Goal: Information Seeking & Learning: Learn about a topic

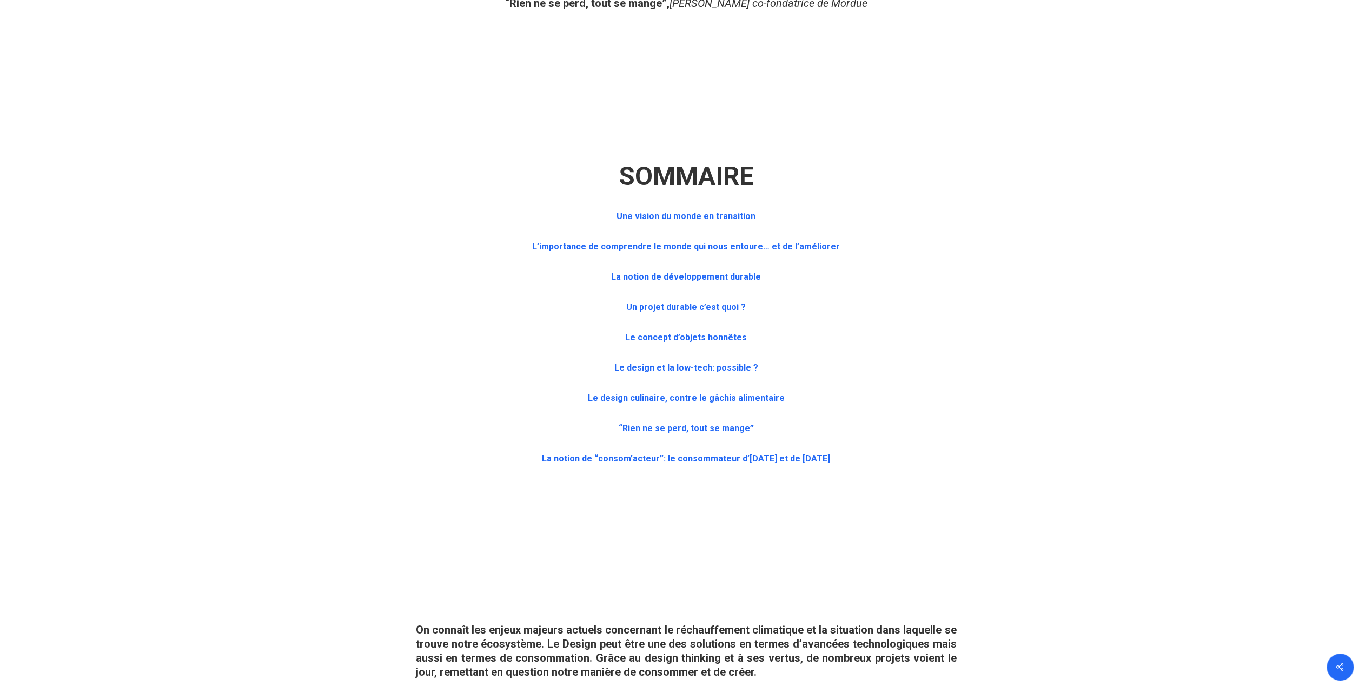
scroll to position [649, 0]
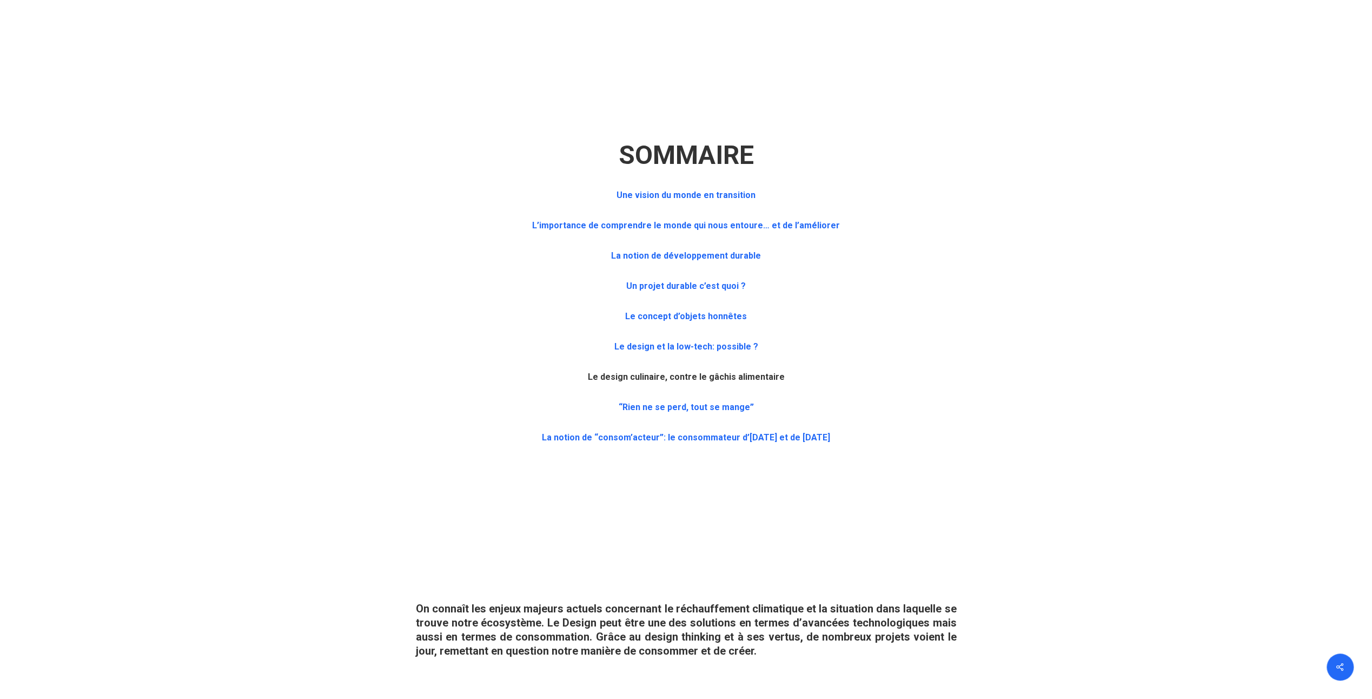
click at [717, 372] on b "Le design culinaire, contre le gâchis alimentaire" at bounding box center [686, 377] width 197 height 10
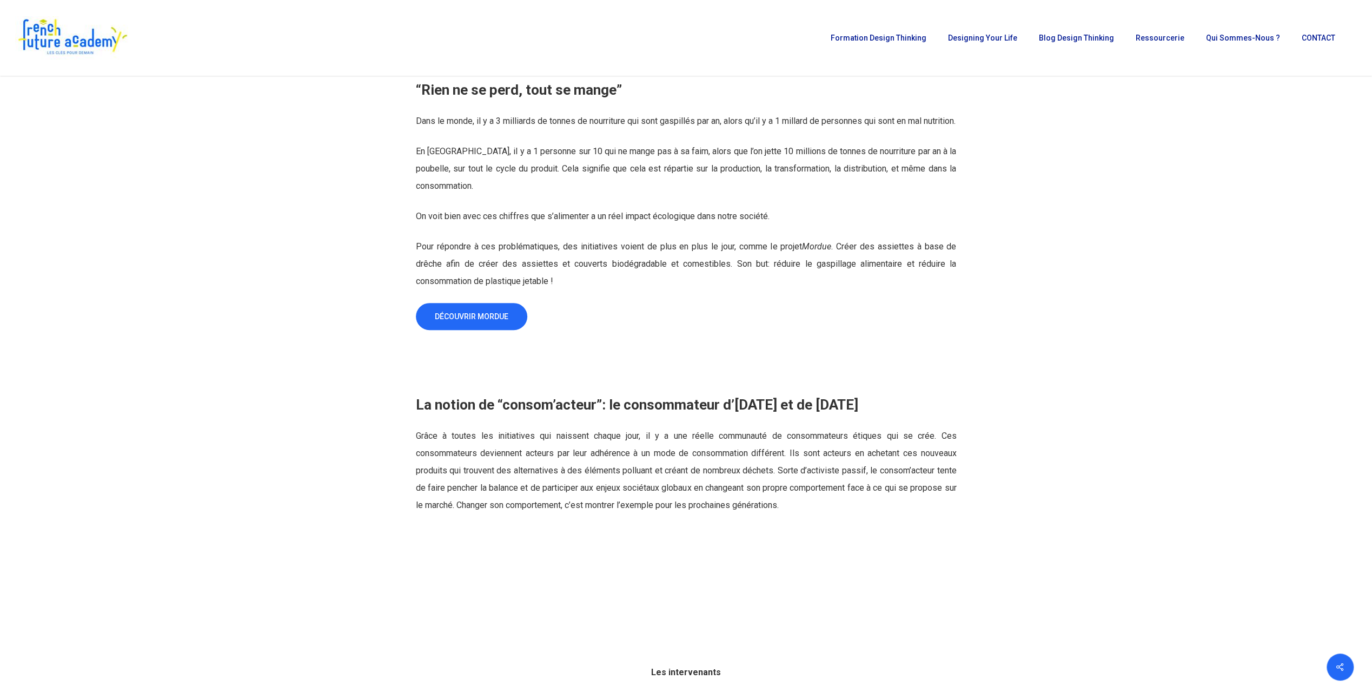
scroll to position [4448, 0]
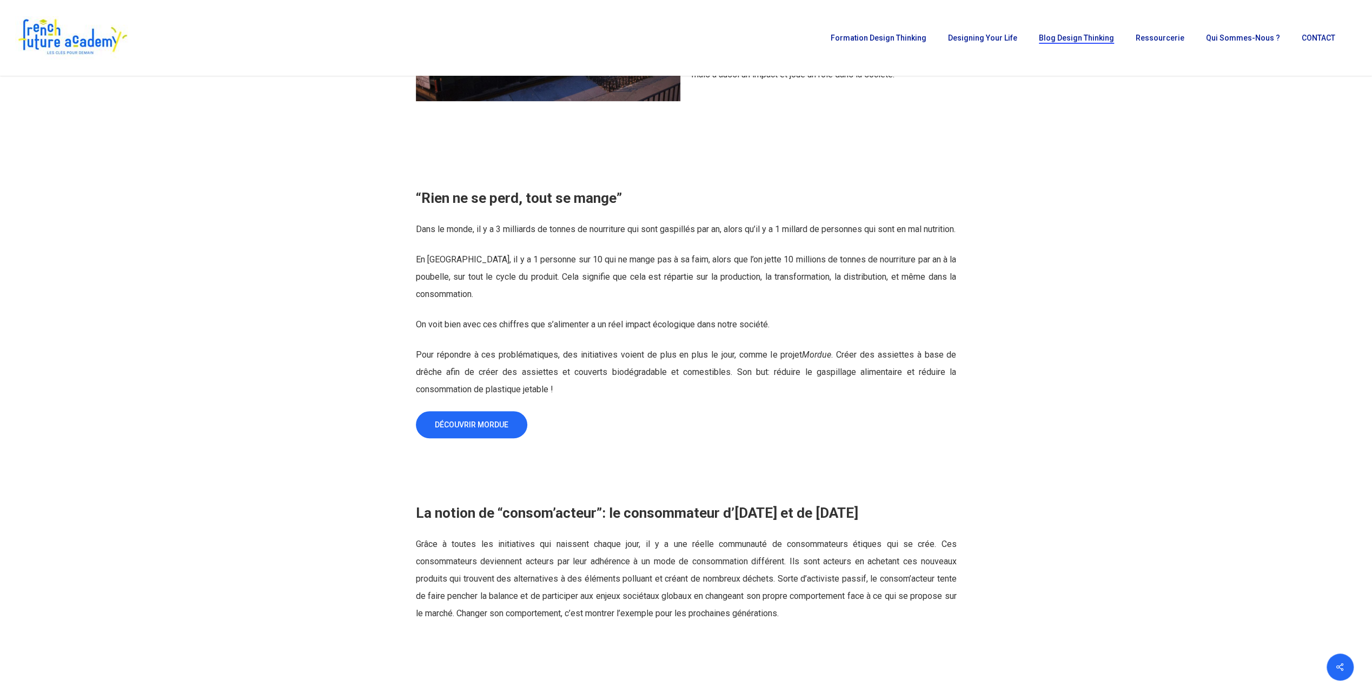
click at [1101, 39] on span "Blog Design Thinking" at bounding box center [1076, 38] width 75 height 9
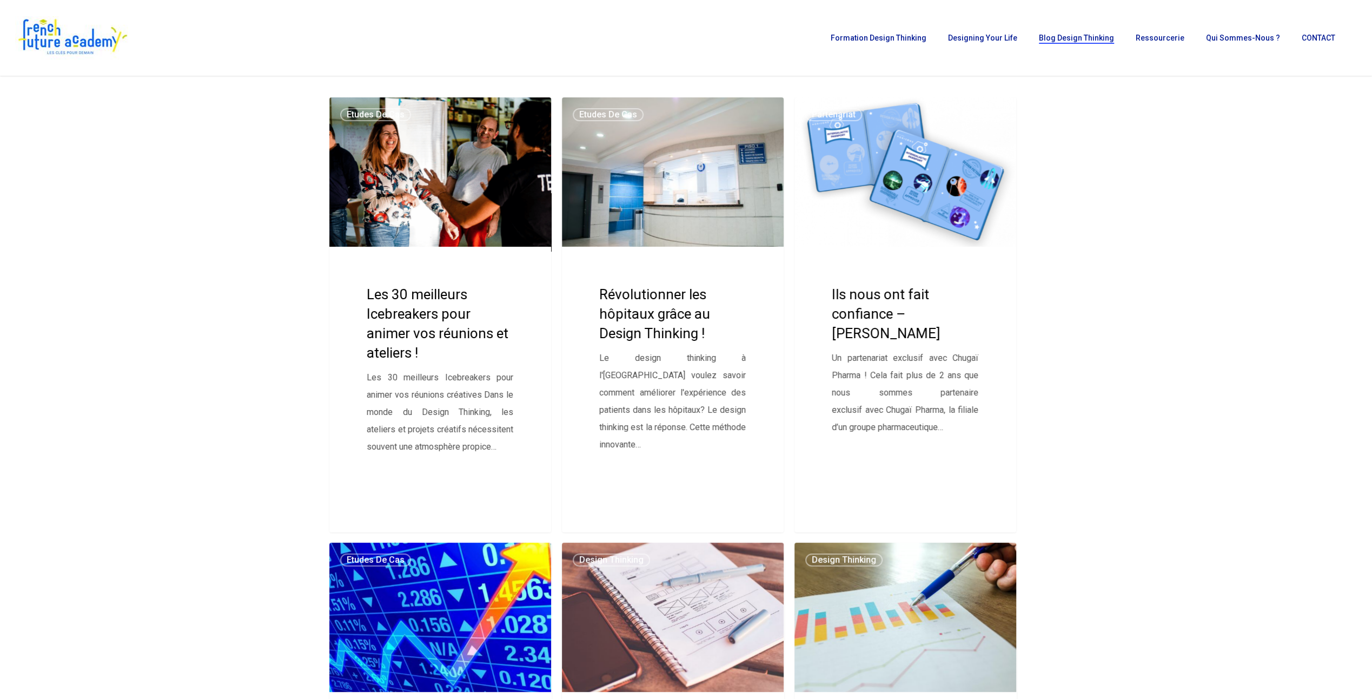
click at [461, 310] on link "Les 30 meilleurs Icebreakers pour animer vos réunions et ateliers !" at bounding box center [440, 314] width 222 height 434
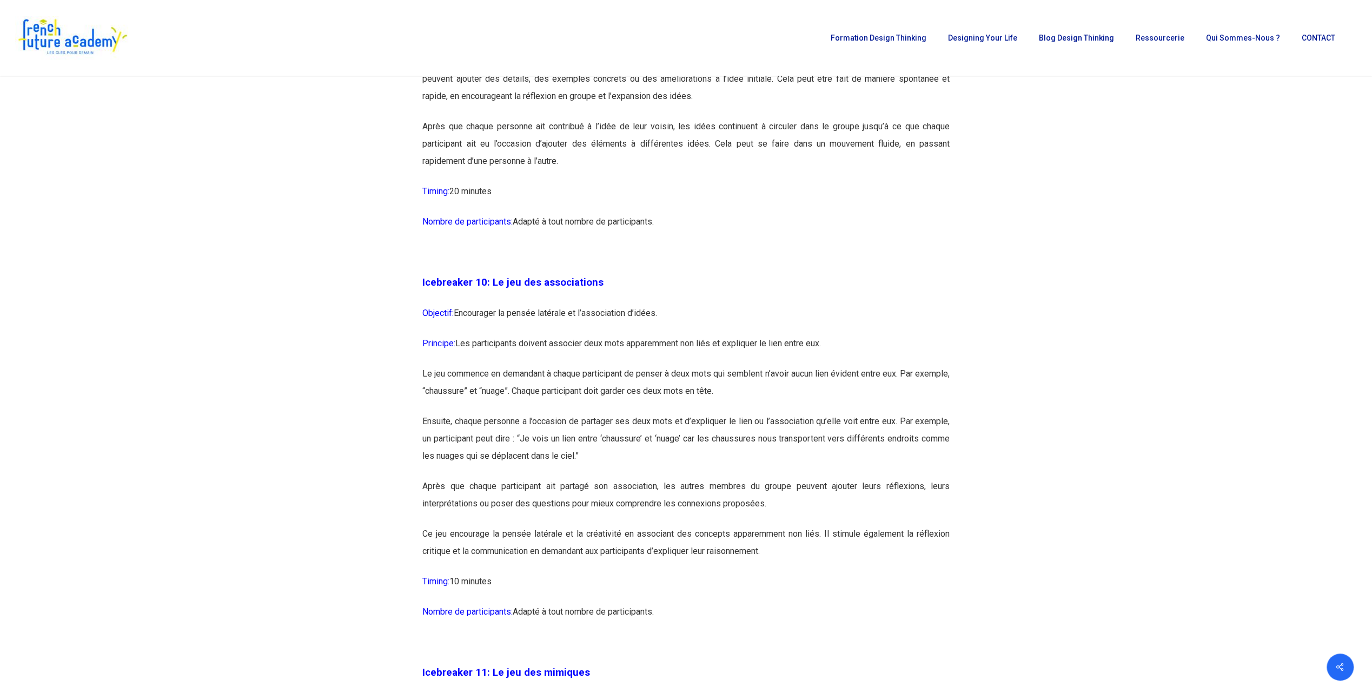
scroll to position [3623, 0]
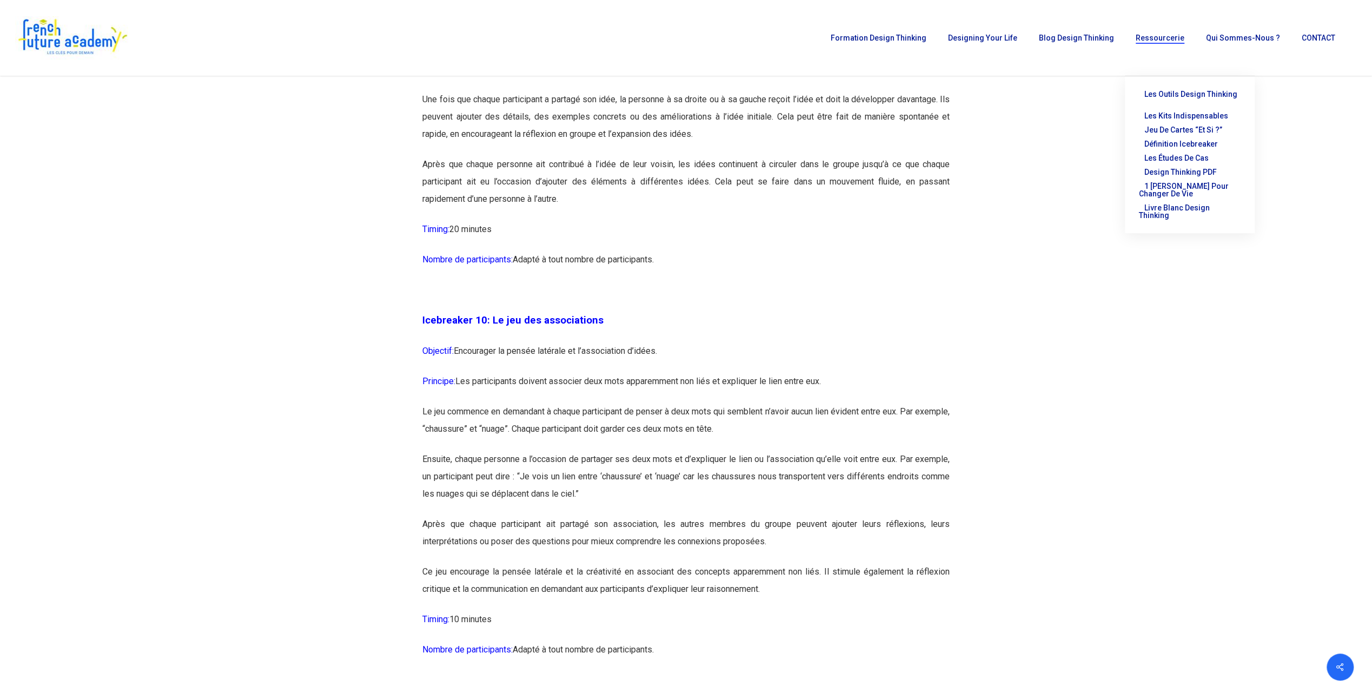
click at [1170, 92] on span "Les outils Design Thinking" at bounding box center [1190, 94] width 93 height 9
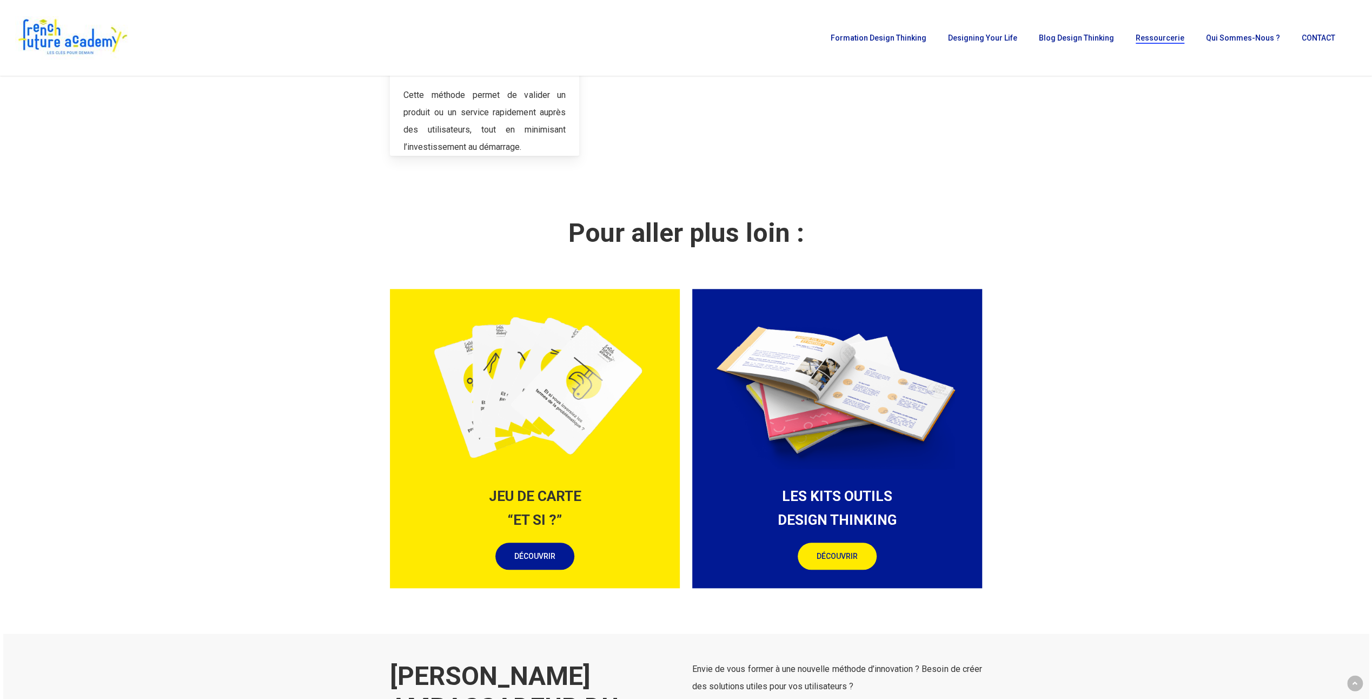
scroll to position [865, 0]
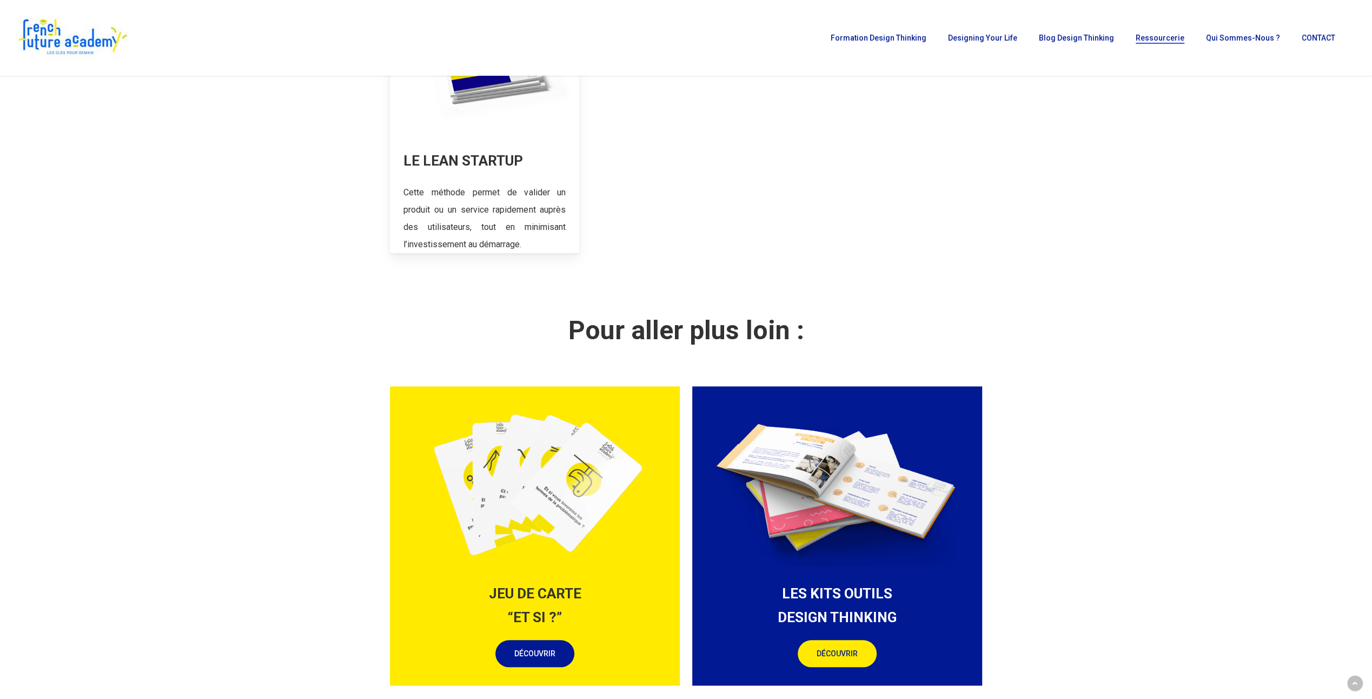
click at [509, 182] on link at bounding box center [484, 112] width 189 height 281
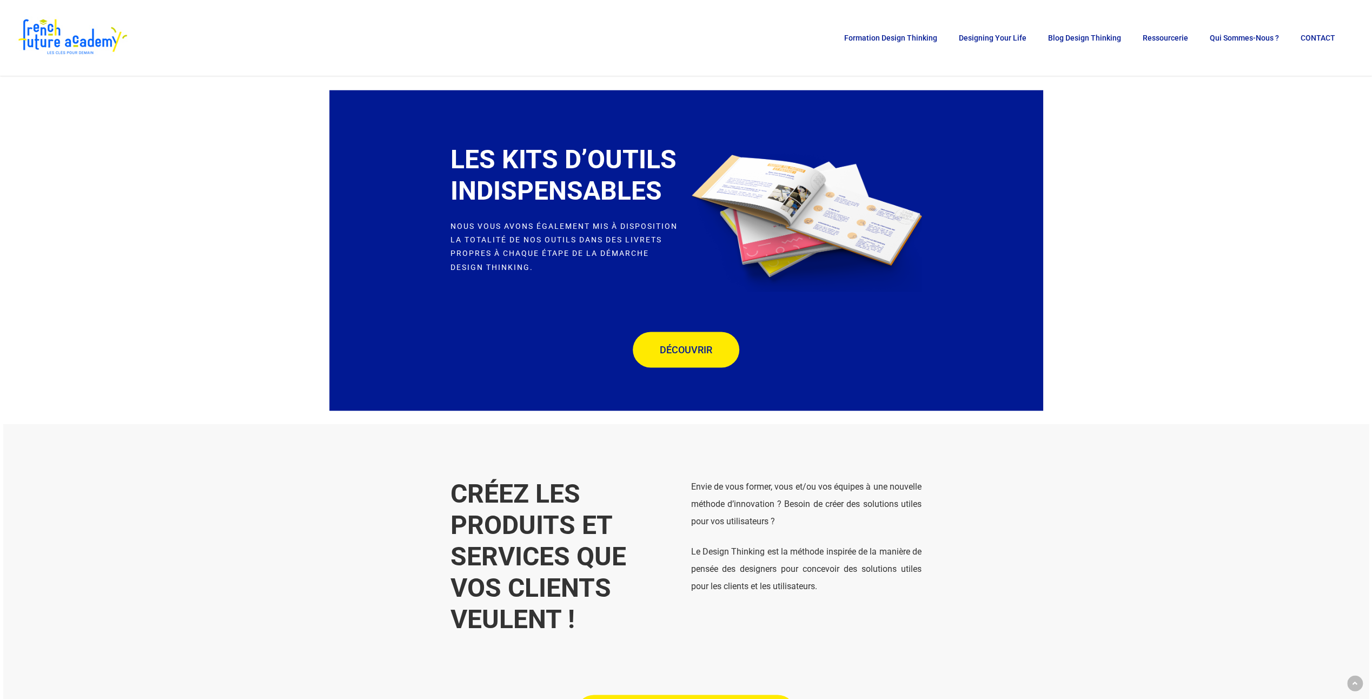
scroll to position [1785, 0]
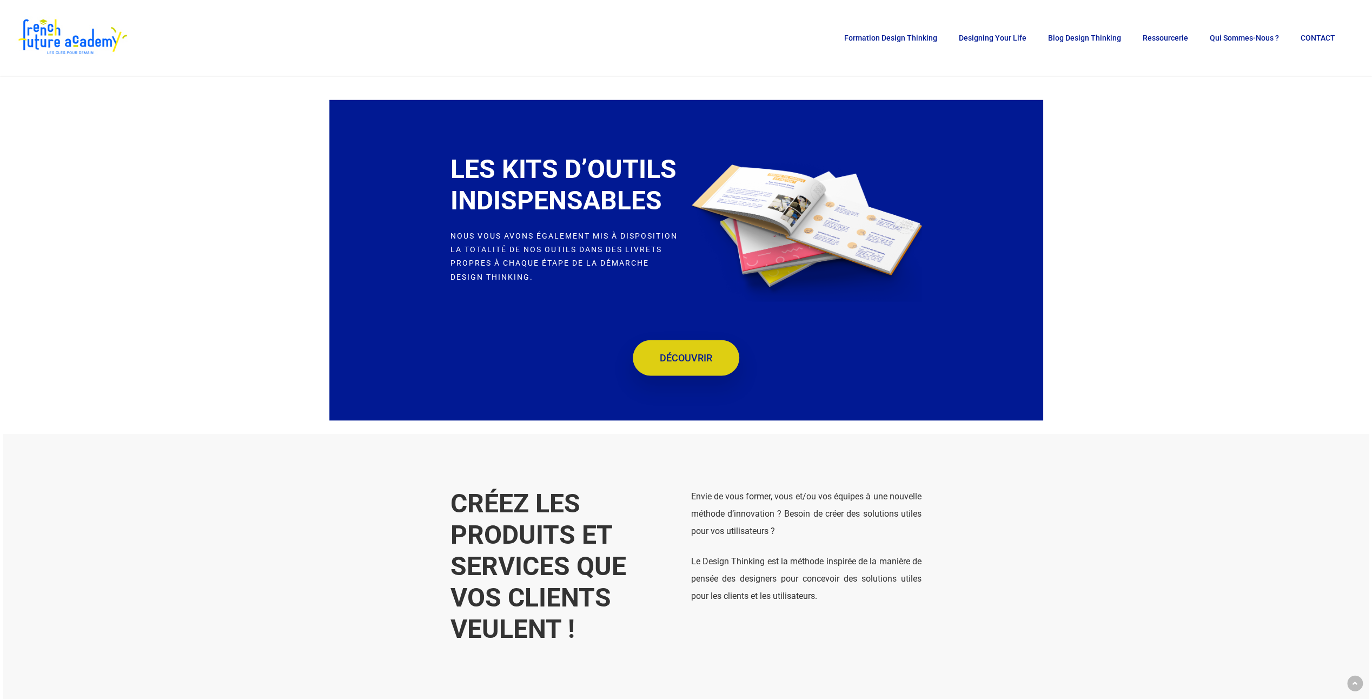
click at [687, 354] on span "DÉCOUVRIR" at bounding box center [686, 357] width 52 height 11
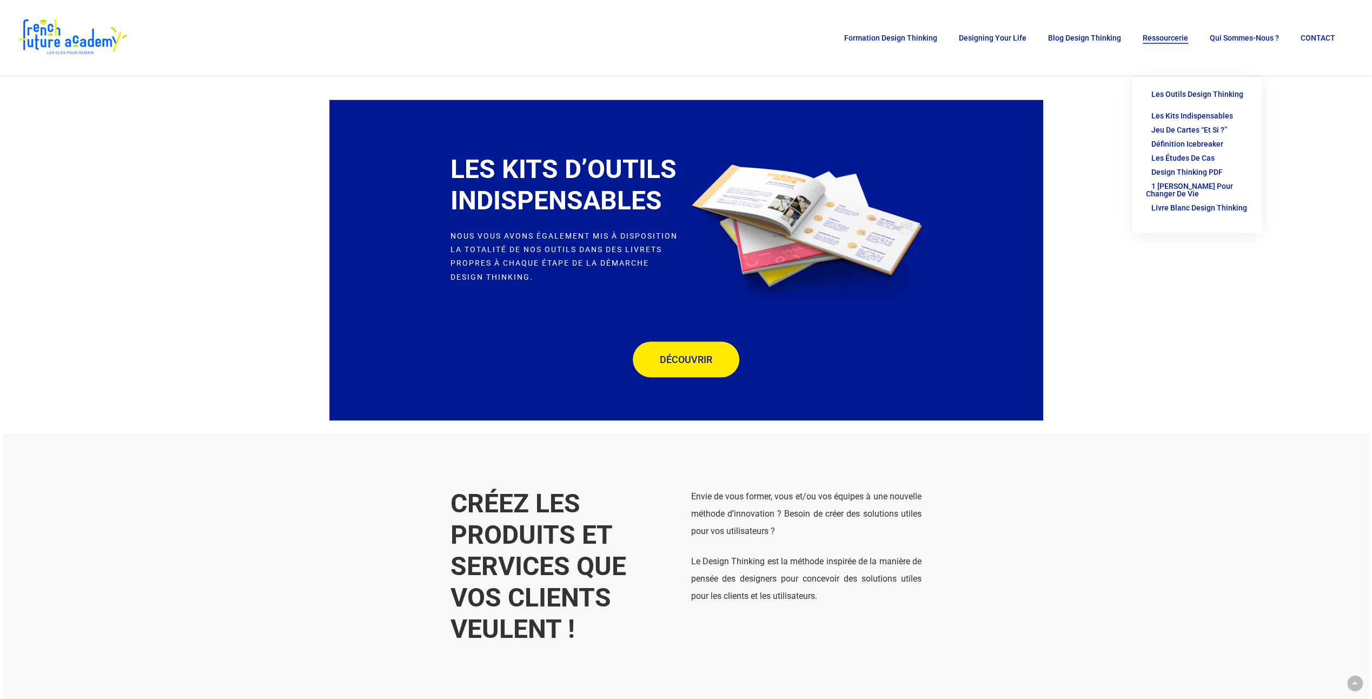
click at [1182, 203] on span "Livre Blanc Design Thinking" at bounding box center [1199, 207] width 96 height 9
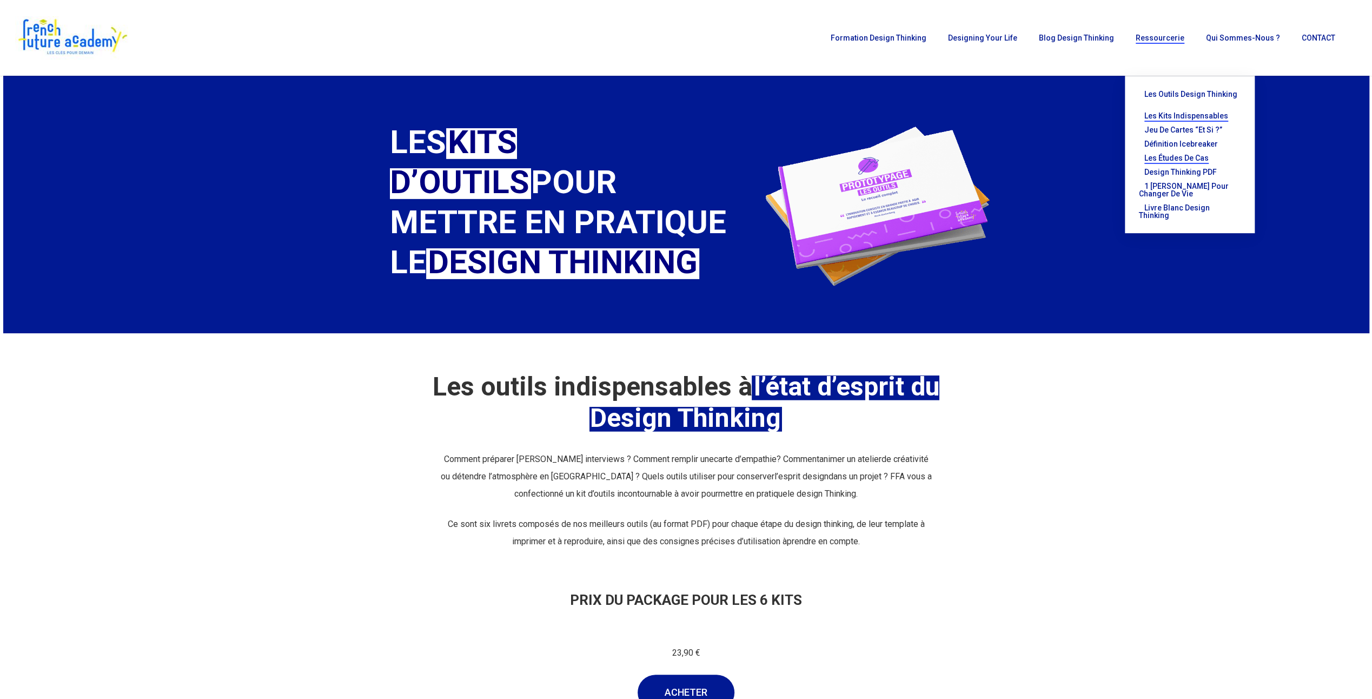
click at [1186, 154] on span "Les études de cas" at bounding box center [1176, 158] width 64 height 9
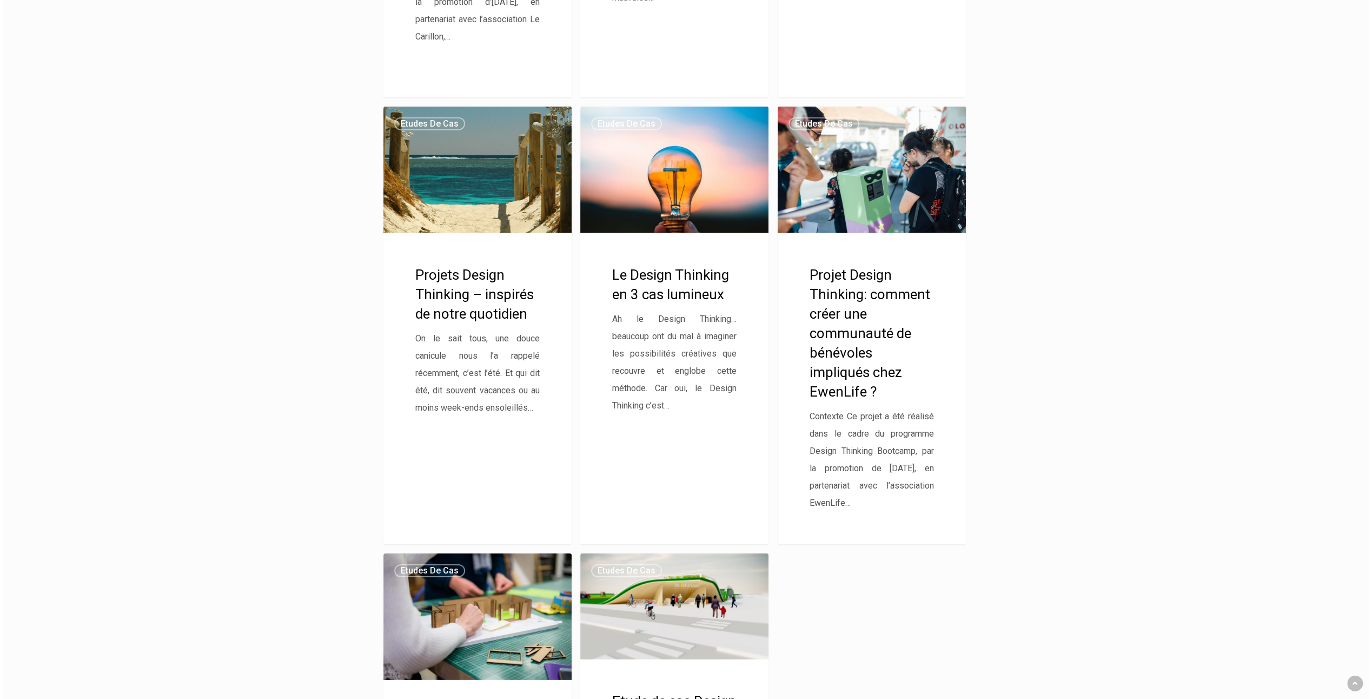
scroll to position [3136, 0]
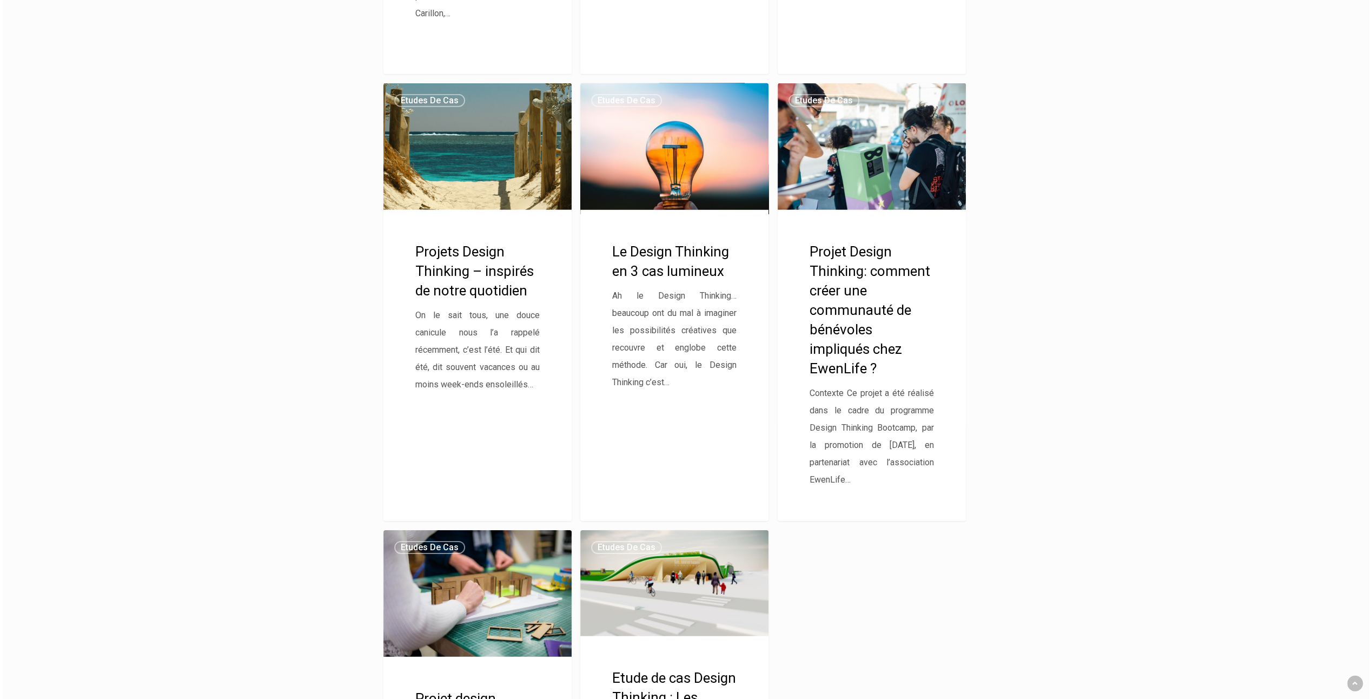
click at [673, 255] on link "Le Design Thinking en 3 cas lumineux" at bounding box center [674, 301] width 188 height 437
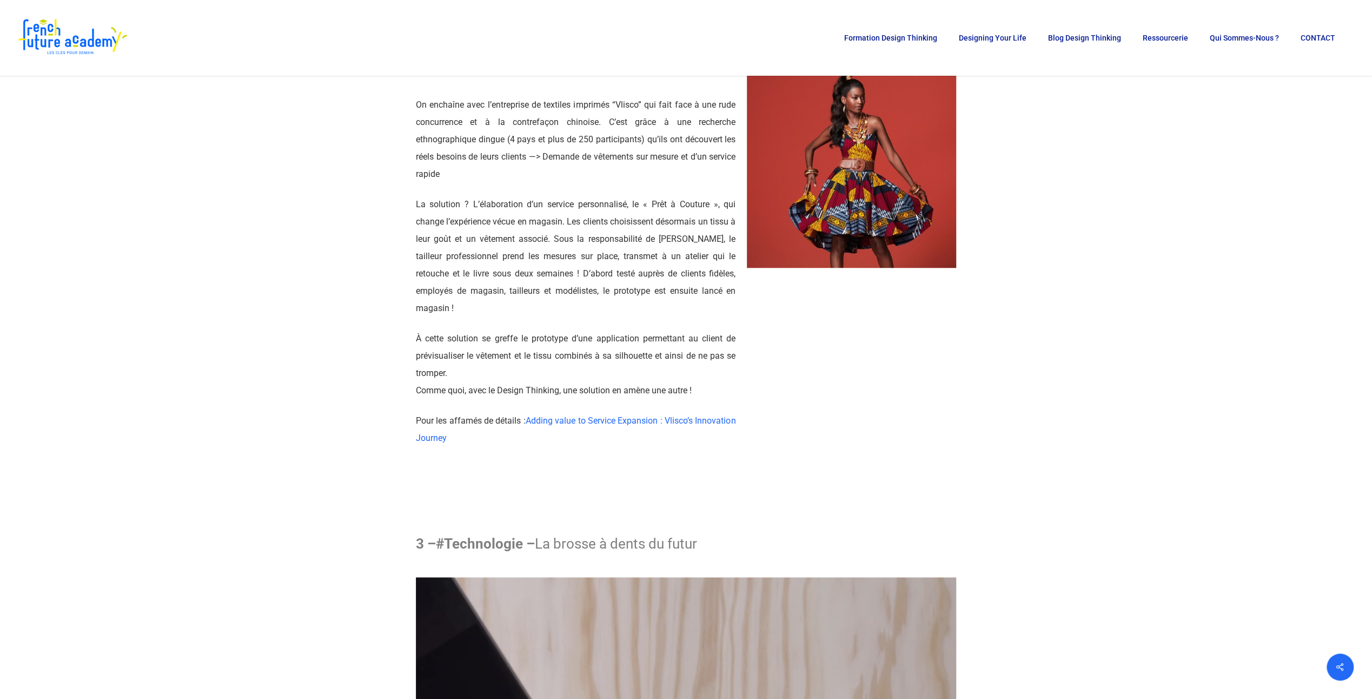
scroll to position [919, 0]
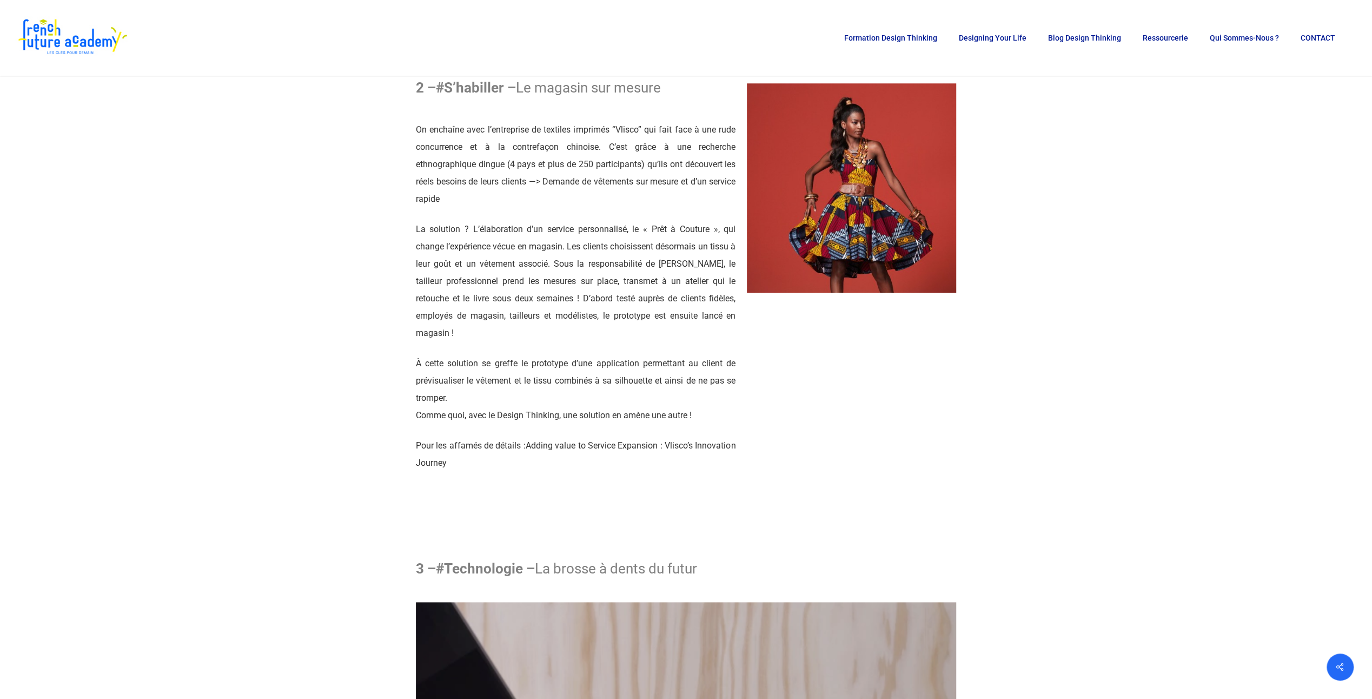
click at [637, 440] on link "Adding value to Service Expansion : Vlisco’s Innovation Journey" at bounding box center [576, 454] width 320 height 28
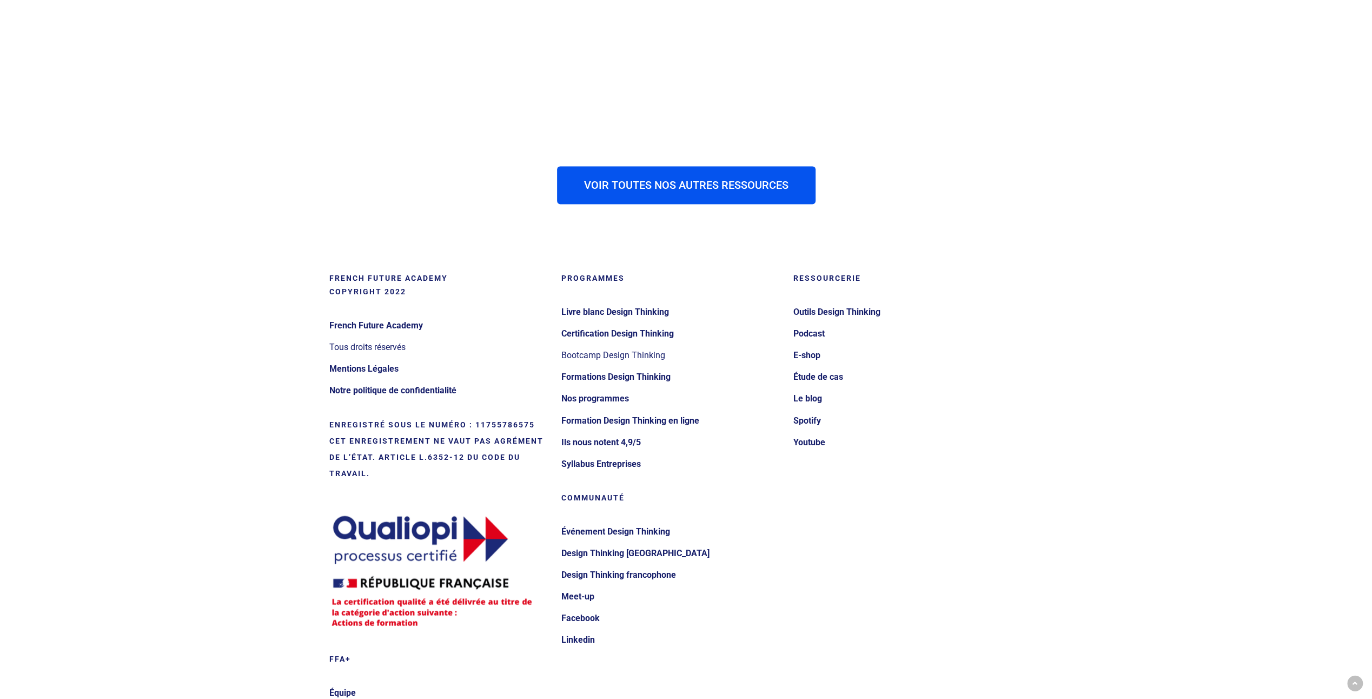
scroll to position [1776, 0]
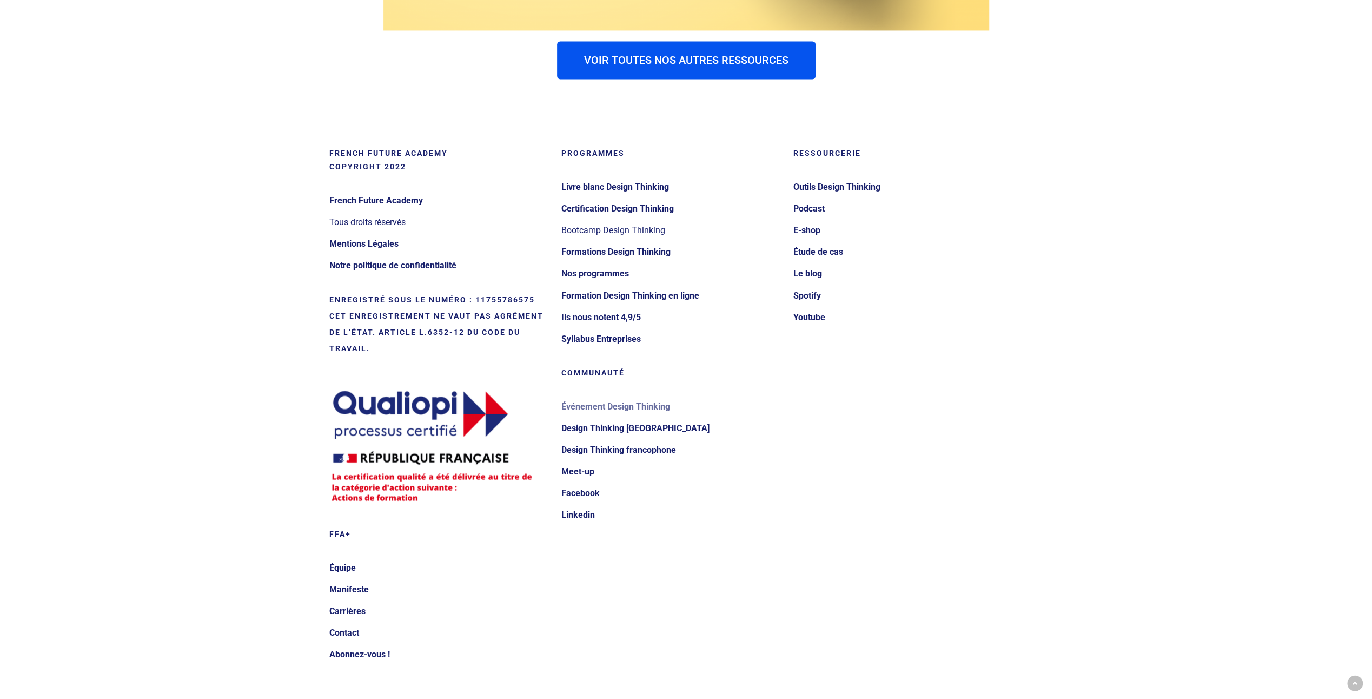
click at [624, 397] on link "Événement Design Thinking" at bounding box center [670, 405] width 218 height 17
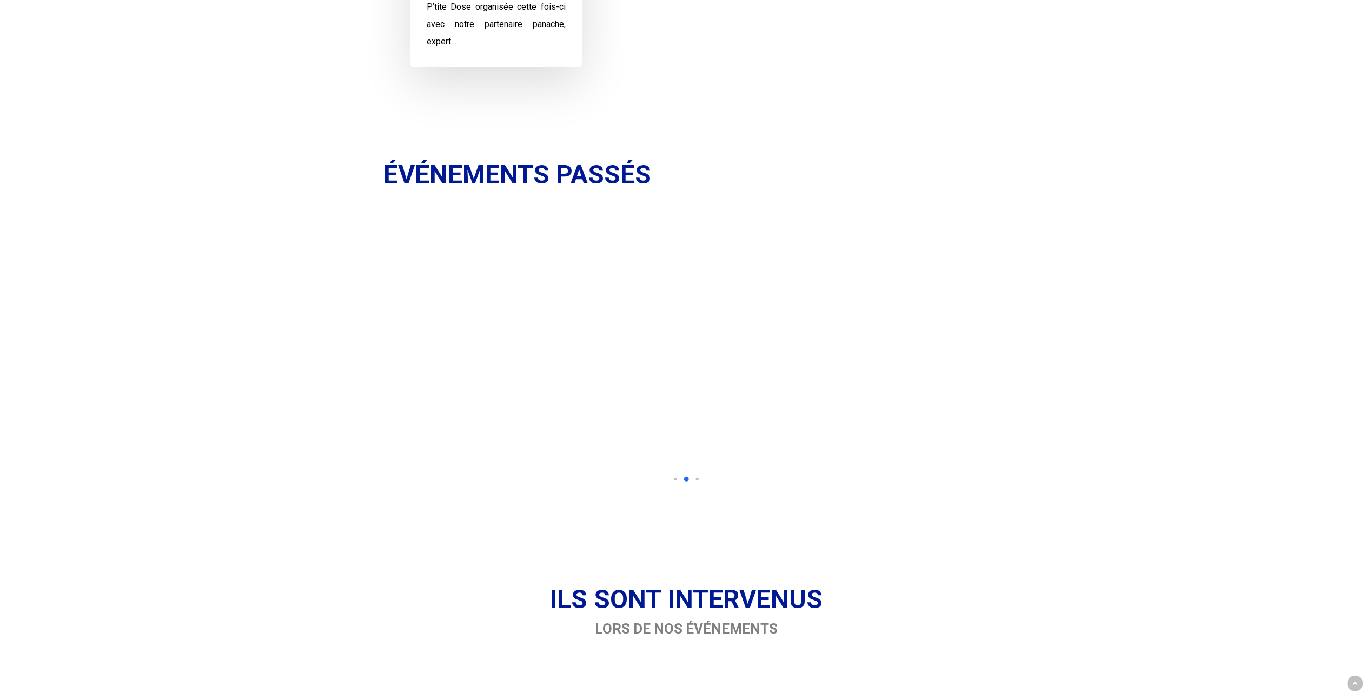
scroll to position [1027, 0]
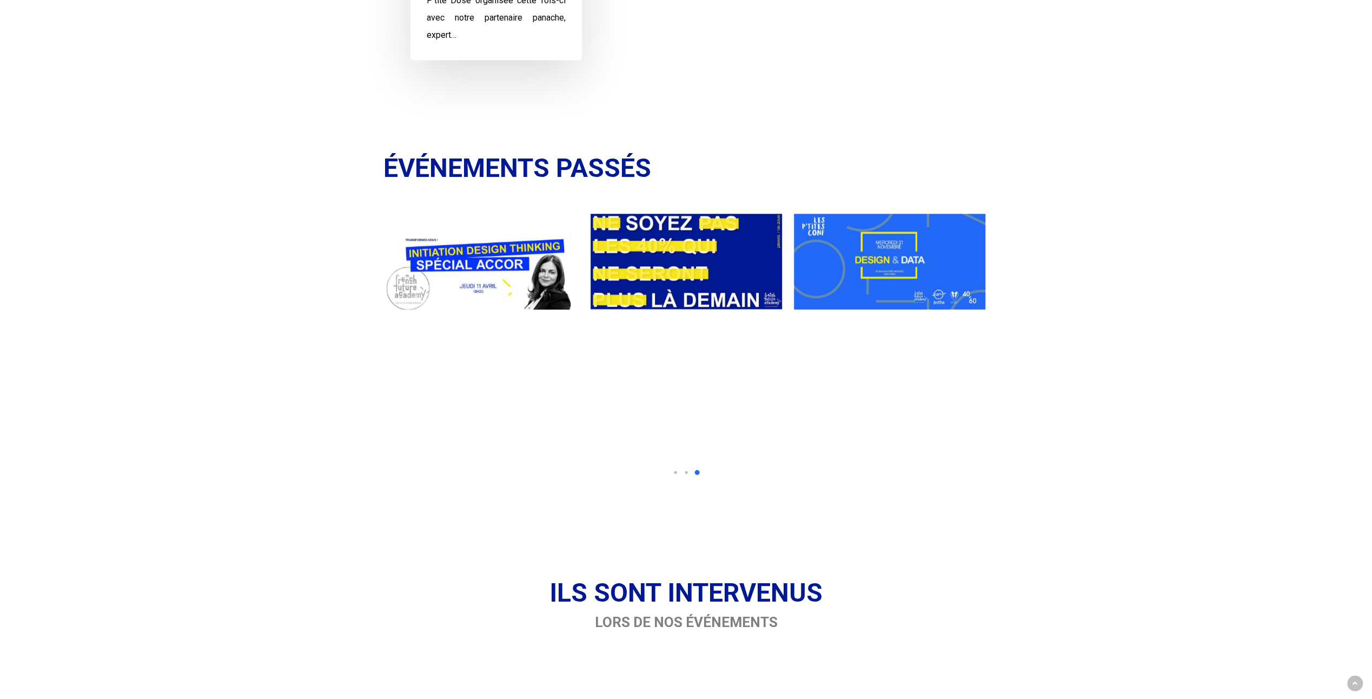
click at [642, 409] on div at bounding box center [81, 328] width 4238 height 263
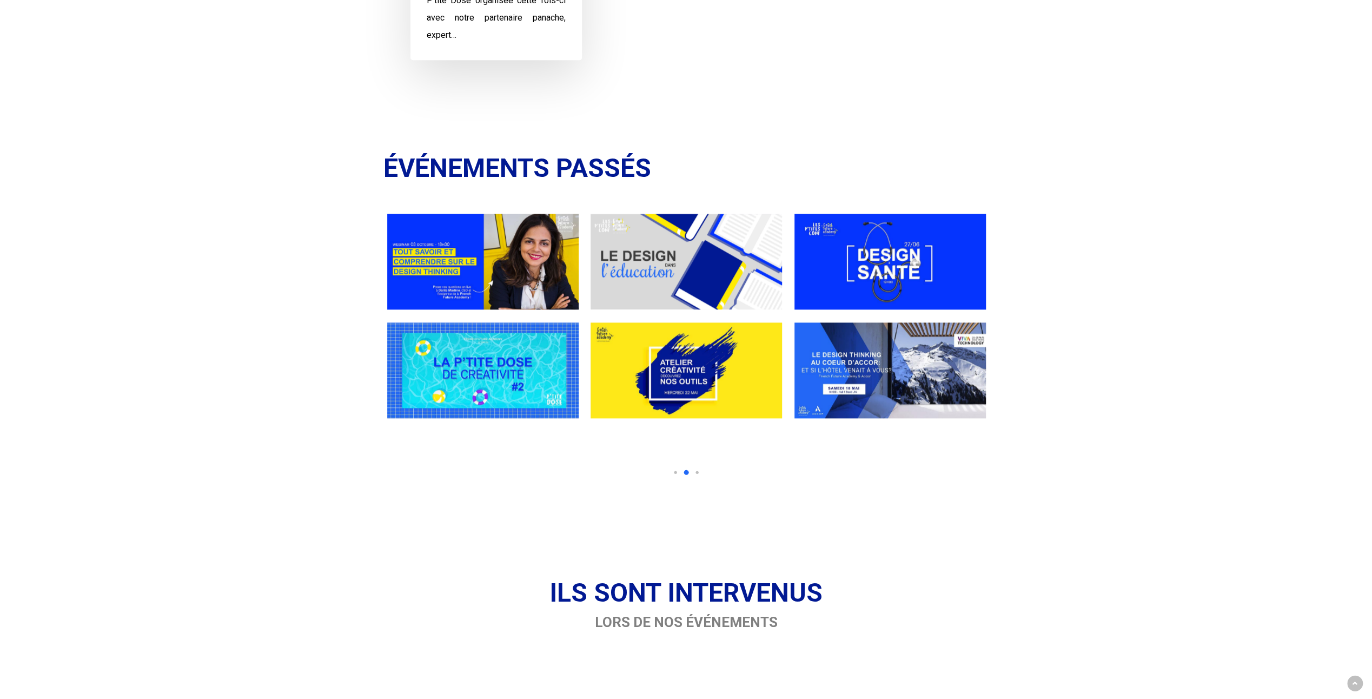
click at [765, 454] on div at bounding box center [687, 328] width 4238 height 263
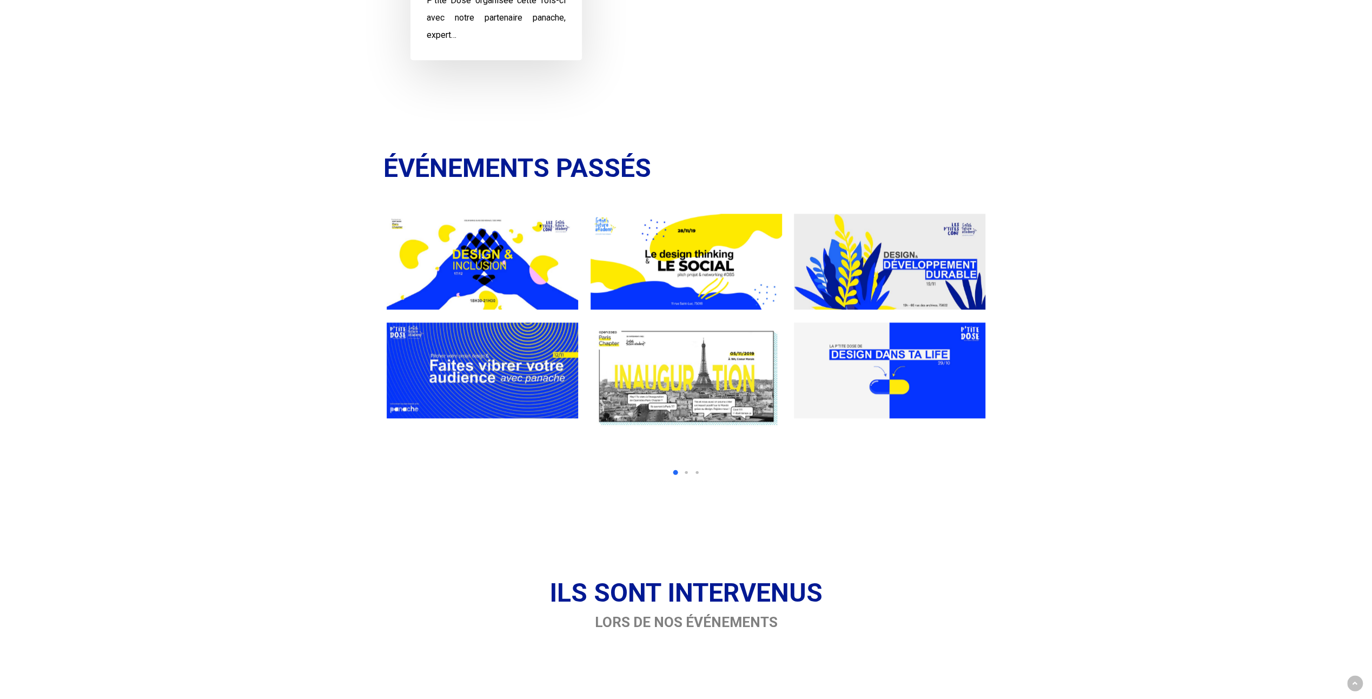
click at [765, 454] on div at bounding box center [1292, 328] width 4238 height 263
click at [681, 445] on div at bounding box center [686, 328] width 606 height 236
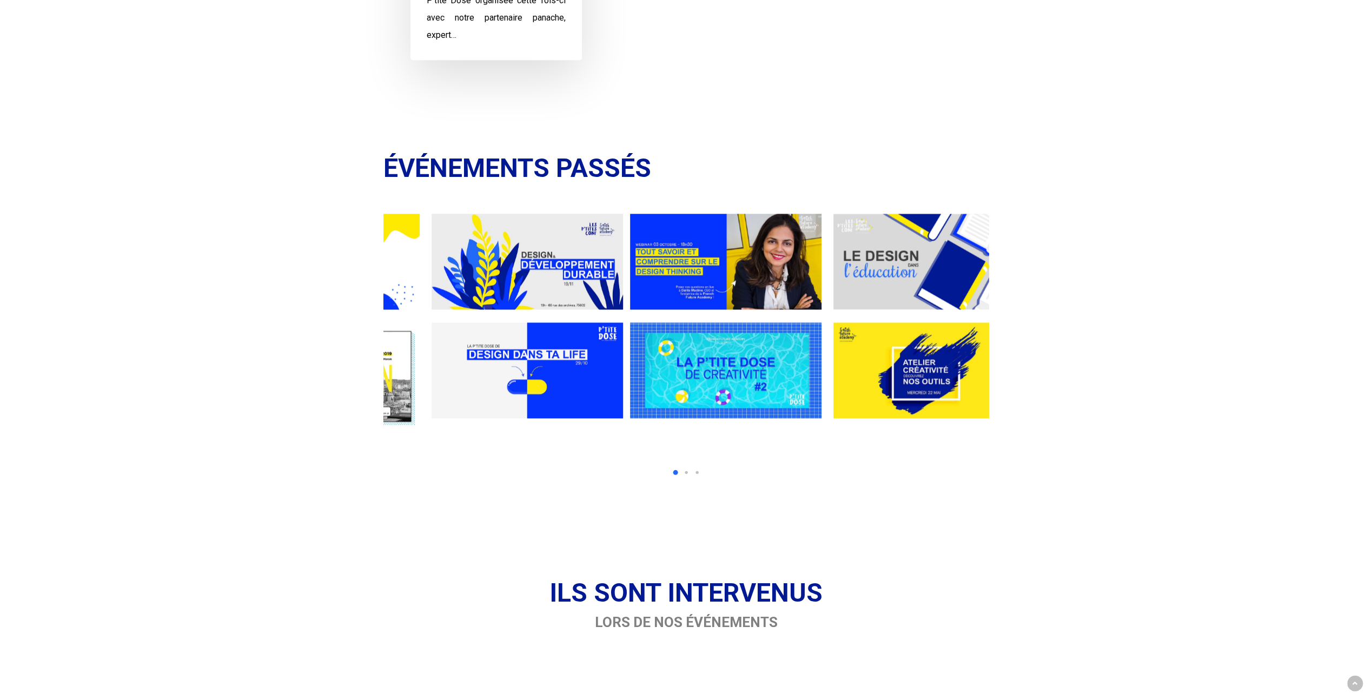
drag, startPoint x: 875, startPoint y: 451, endPoint x: 469, endPoint y: 469, distance: 406.0
click at [494, 472] on div at bounding box center [686, 340] width 606 height 286
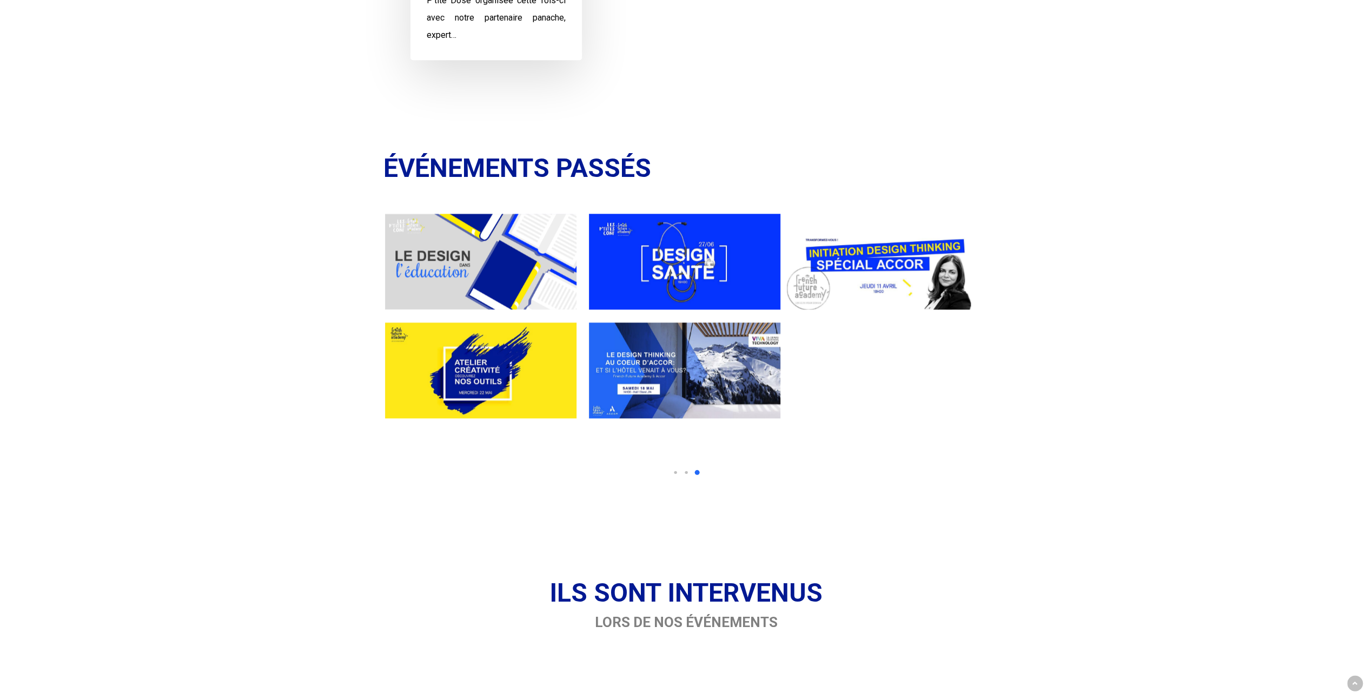
drag, startPoint x: 485, startPoint y: 373, endPoint x: 885, endPoint y: 374, distance: 400.2
click at [885, 374] on div at bounding box center [481, 328] width 4238 height 263
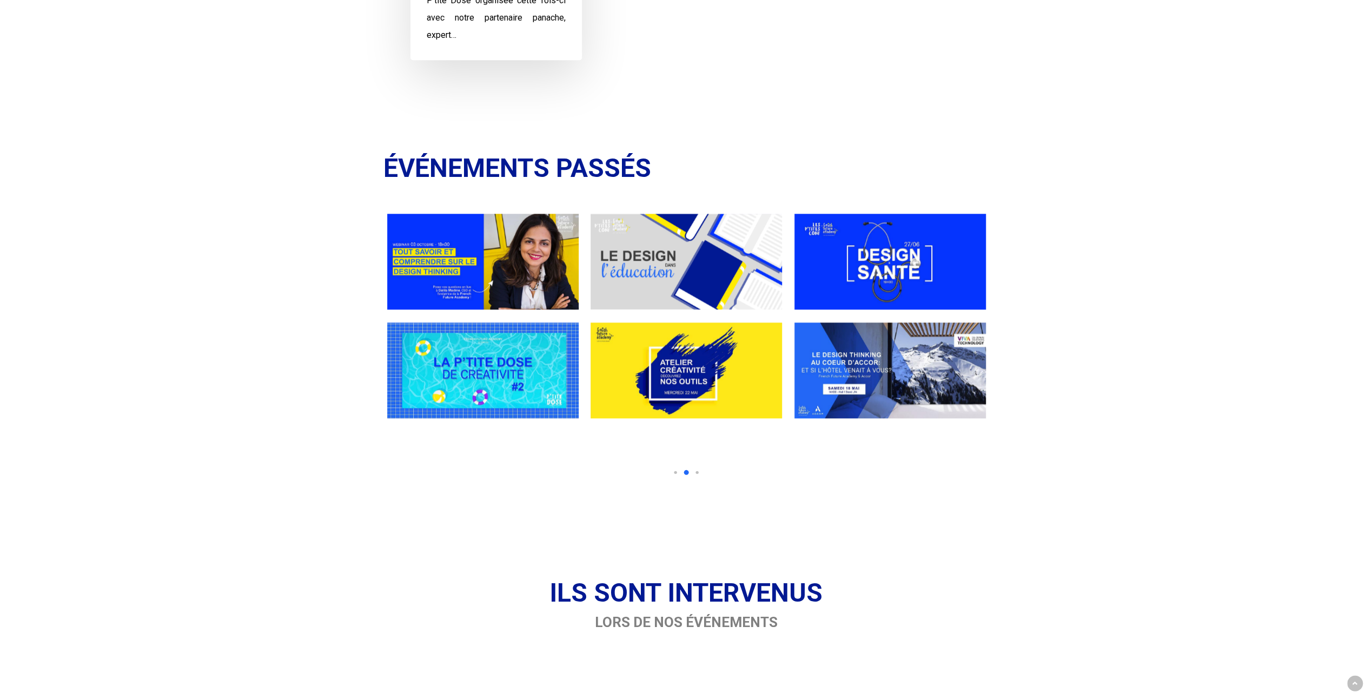
click at [510, 382] on link at bounding box center [482, 370] width 191 height 96
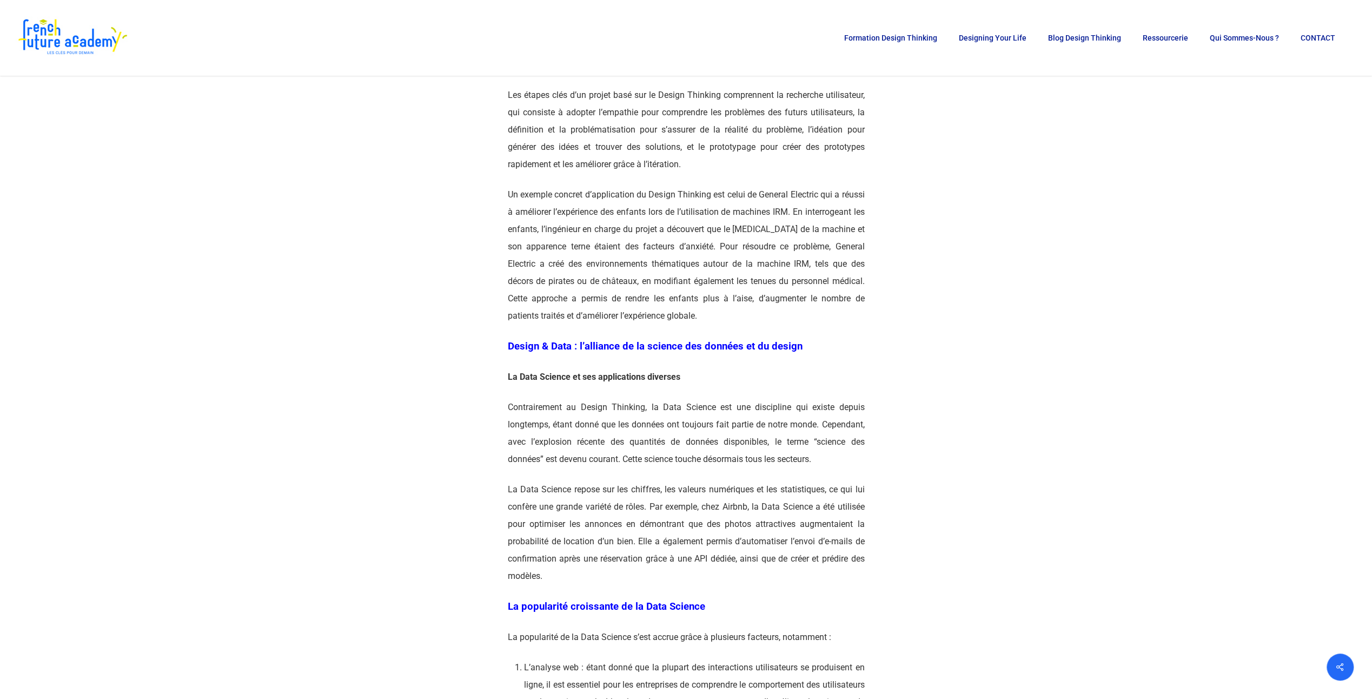
scroll to position [973, 0]
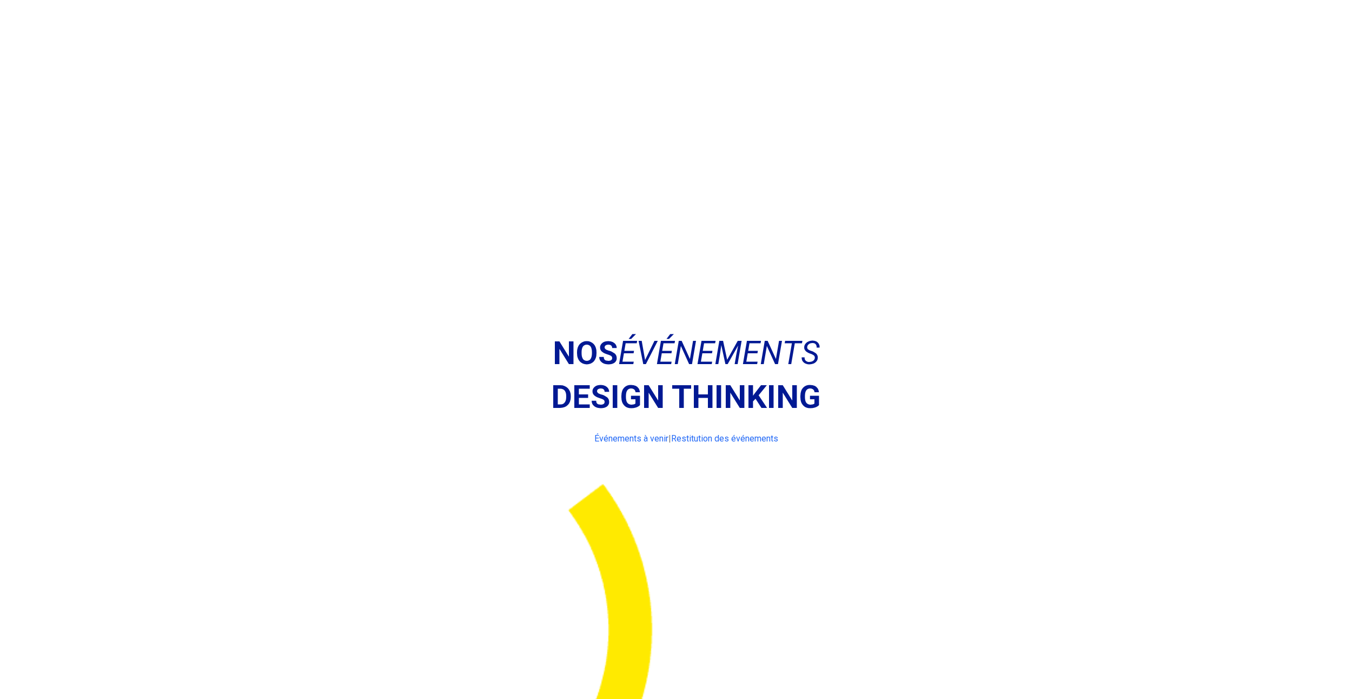
scroll to position [1027, 0]
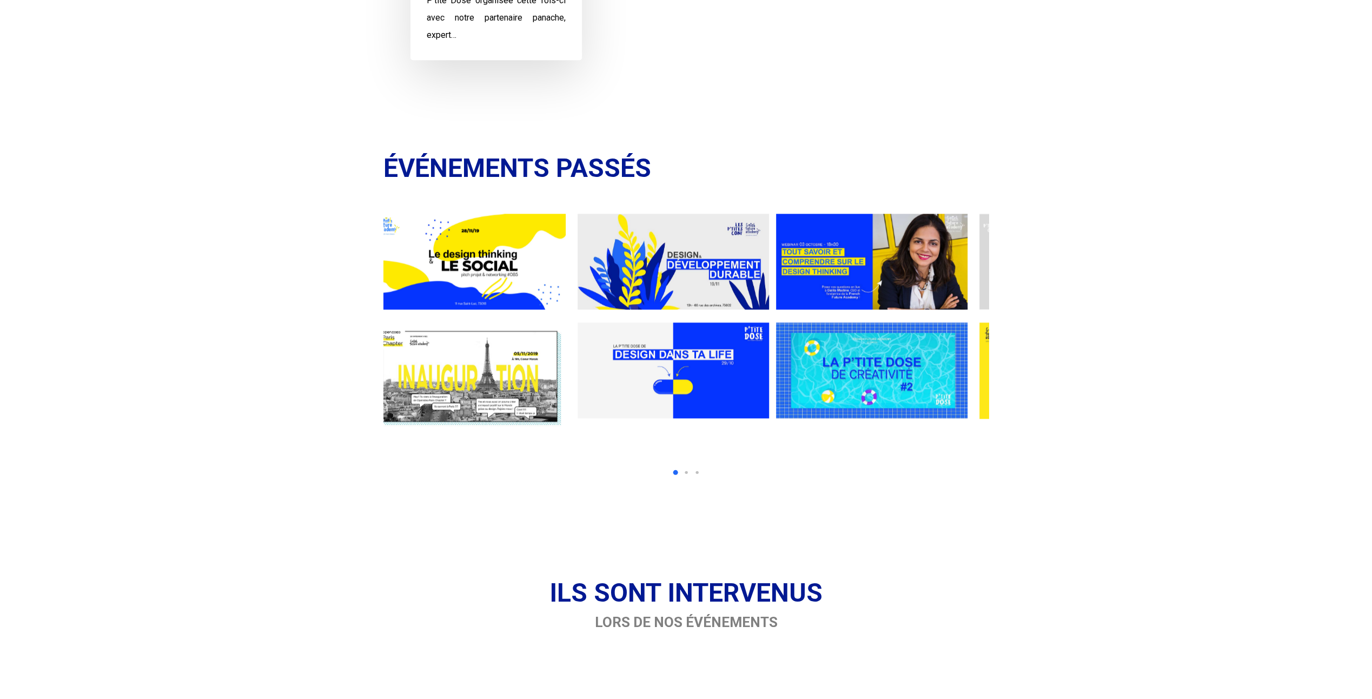
drag, startPoint x: 715, startPoint y: 450, endPoint x: 463, endPoint y: 433, distance: 252.6
click at [463, 436] on div at bounding box center [1075, 328] width 4238 height 263
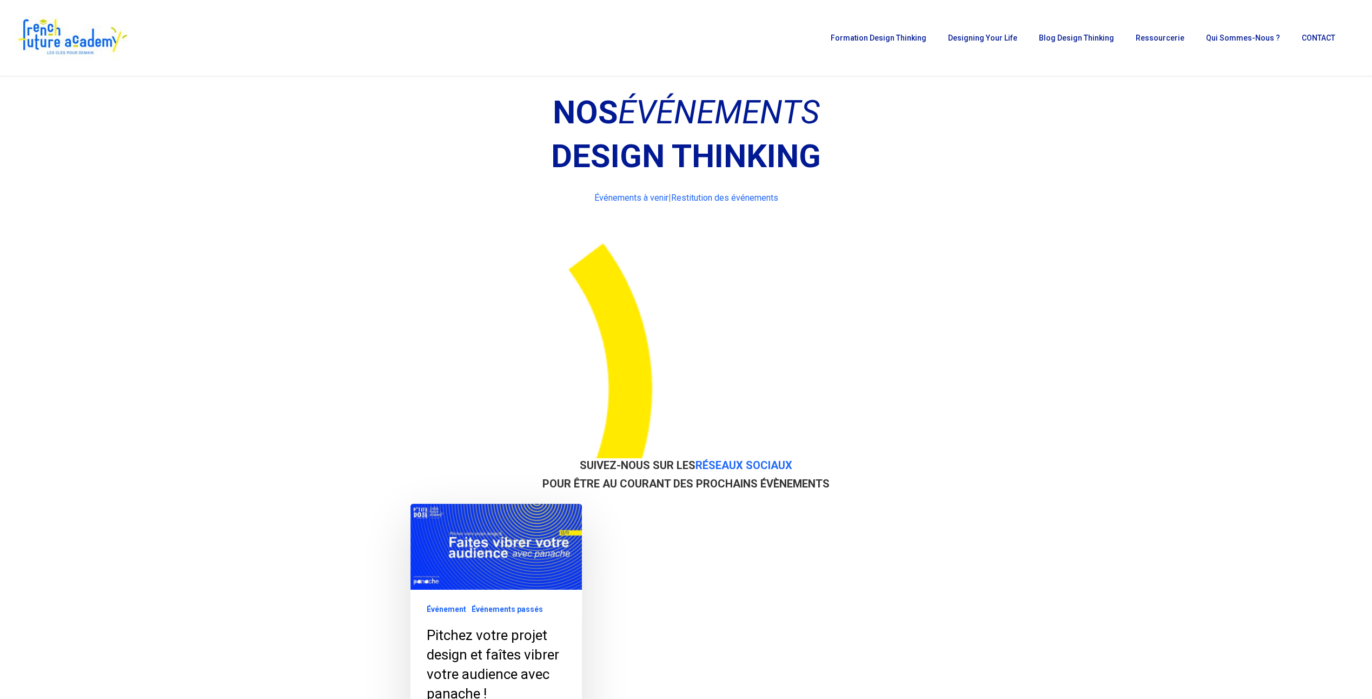
scroll to position [216, 0]
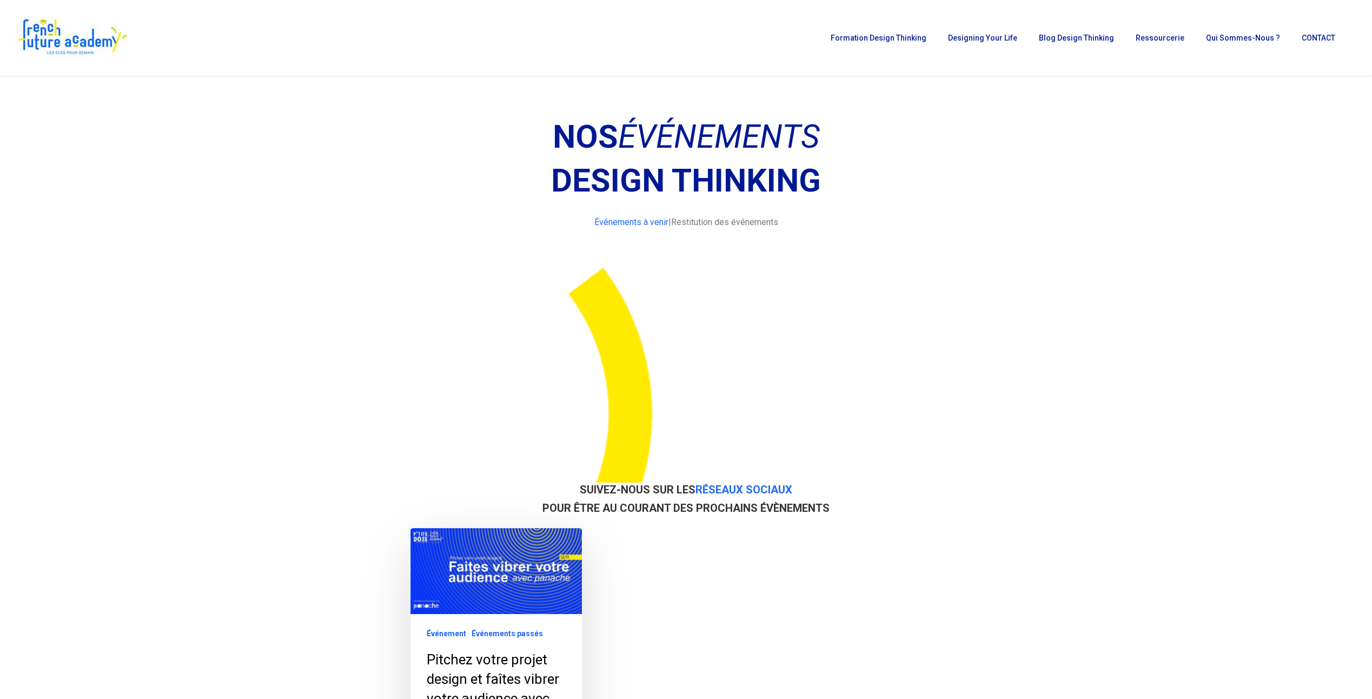
click at [737, 222] on link "Restitution des événements" at bounding box center [724, 222] width 107 height 10
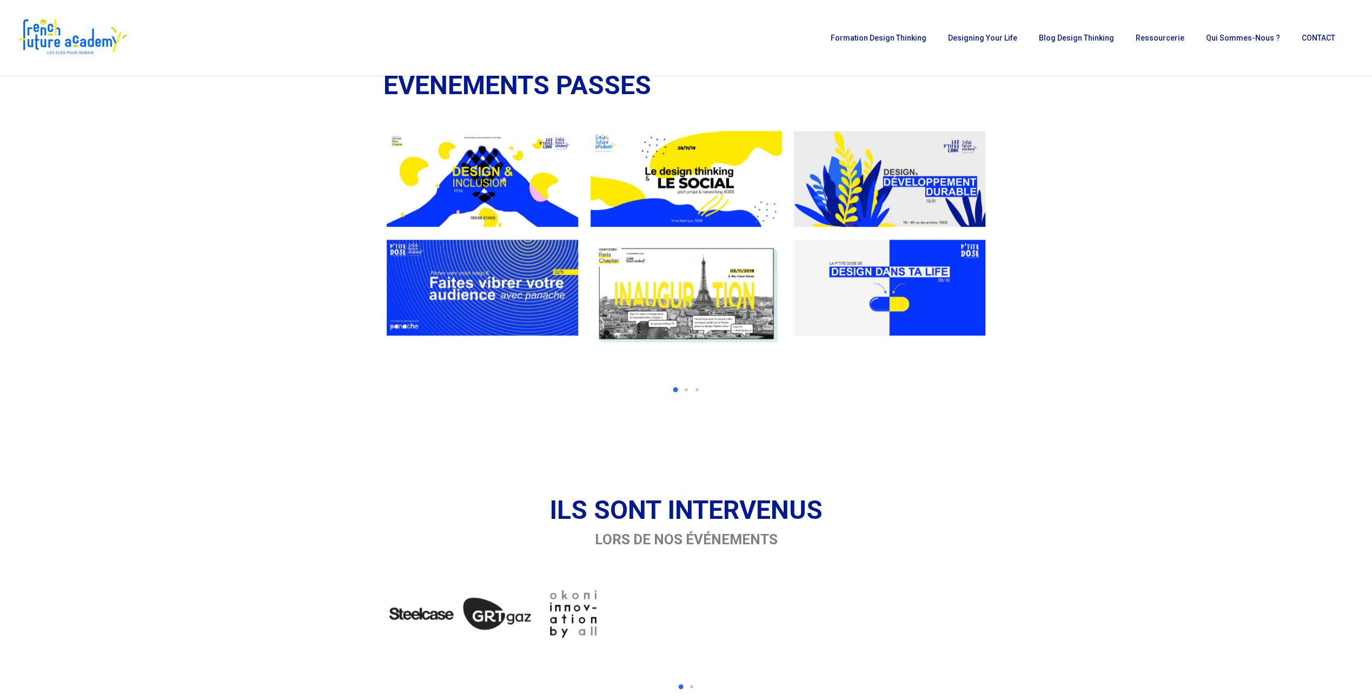
scroll to position [1111, 0]
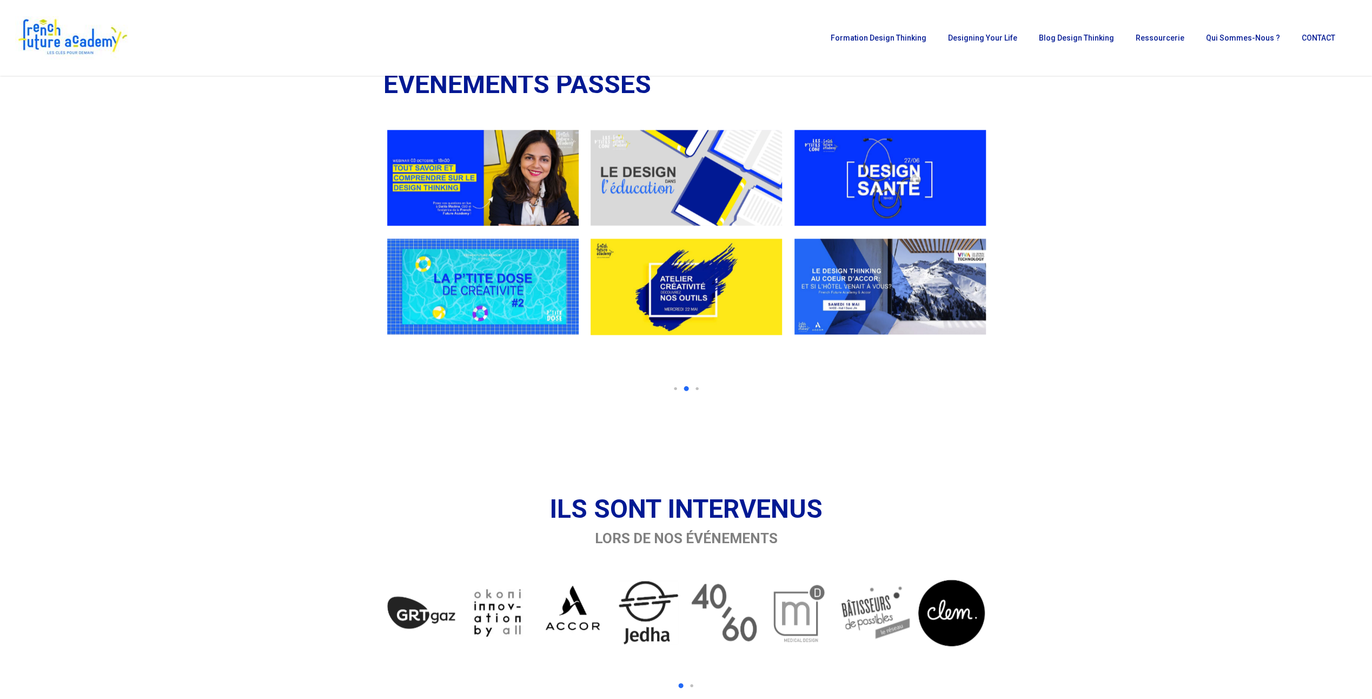
click at [417, 292] on link at bounding box center [482, 286] width 191 height 96
